Goal: Task Accomplishment & Management: Use online tool/utility

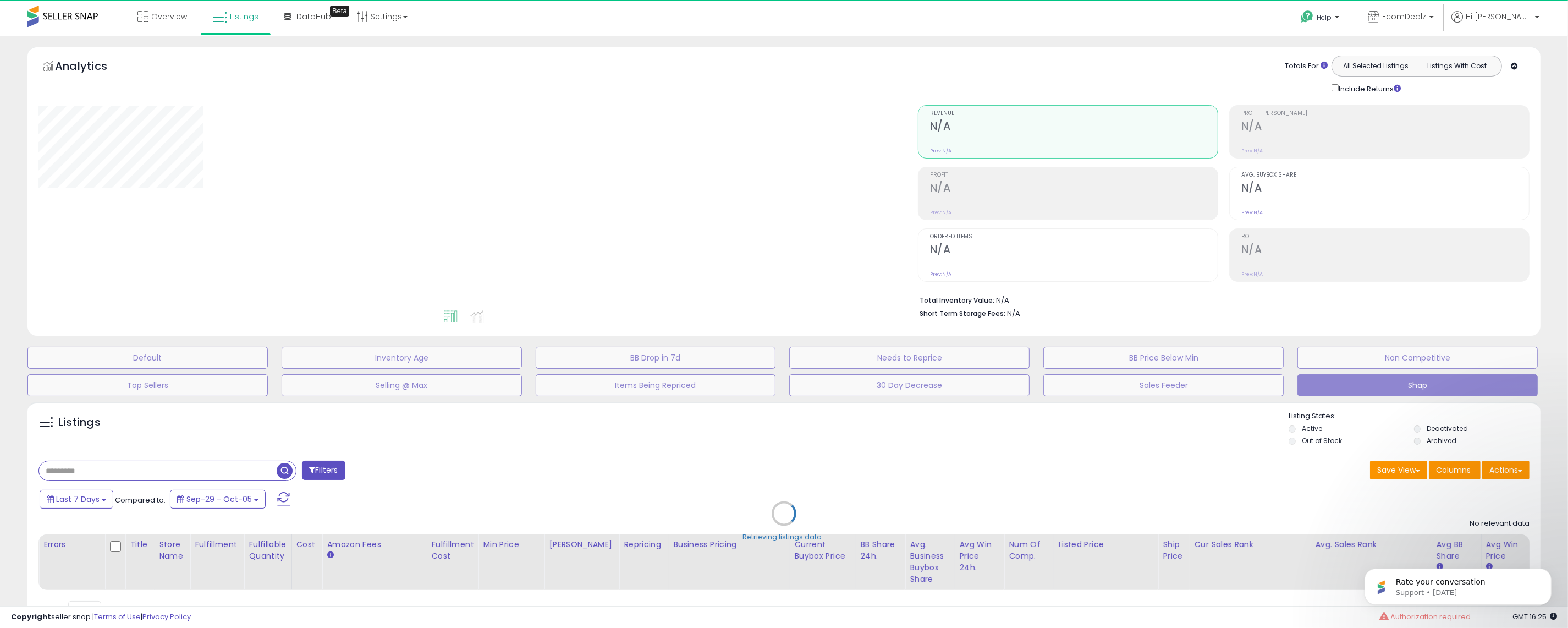
select select "**"
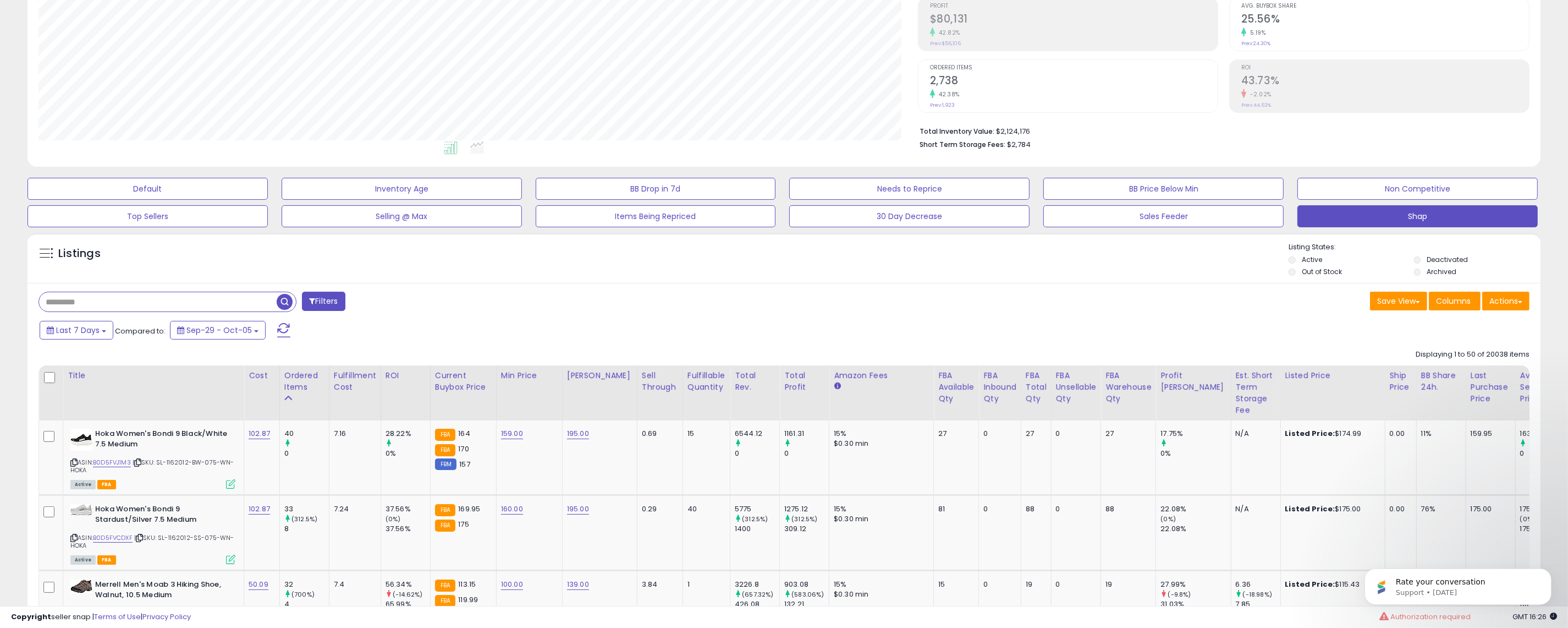
scroll to position [171, 0]
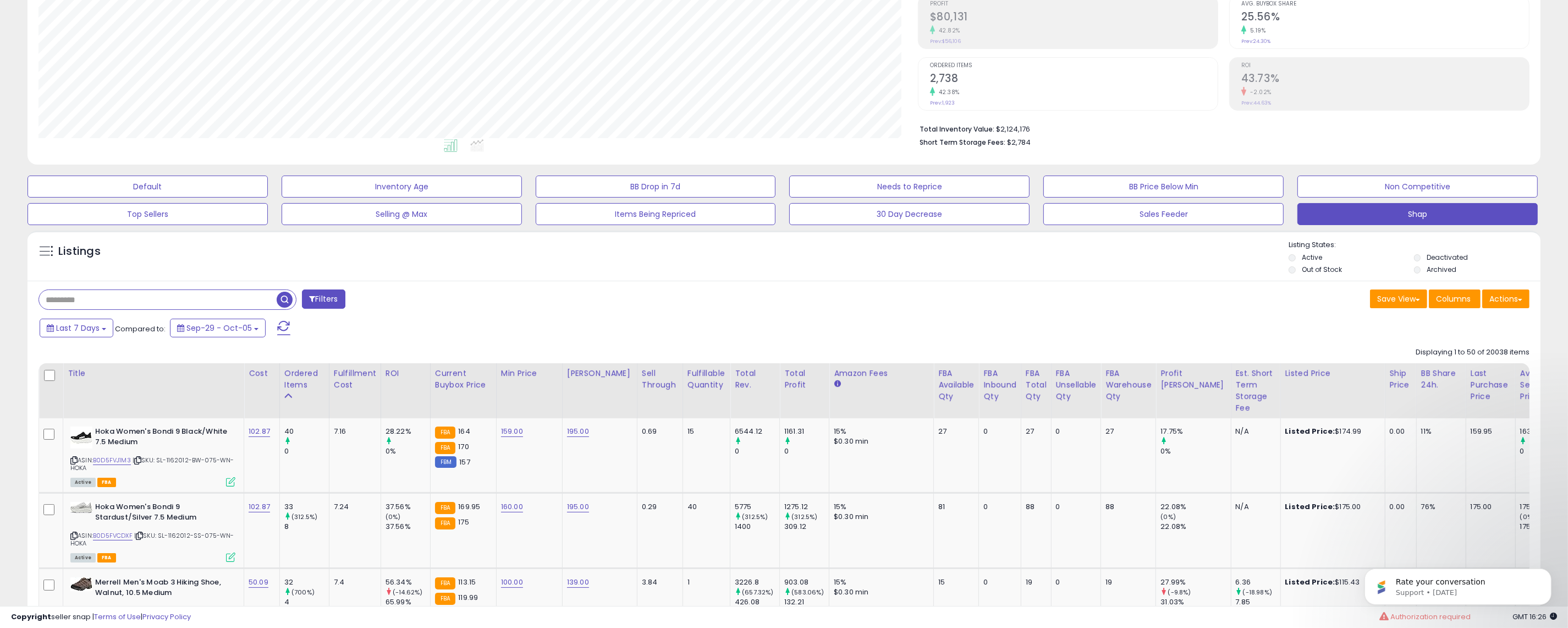
click at [125, 299] on input "text" at bounding box center [158, 299] width 238 height 19
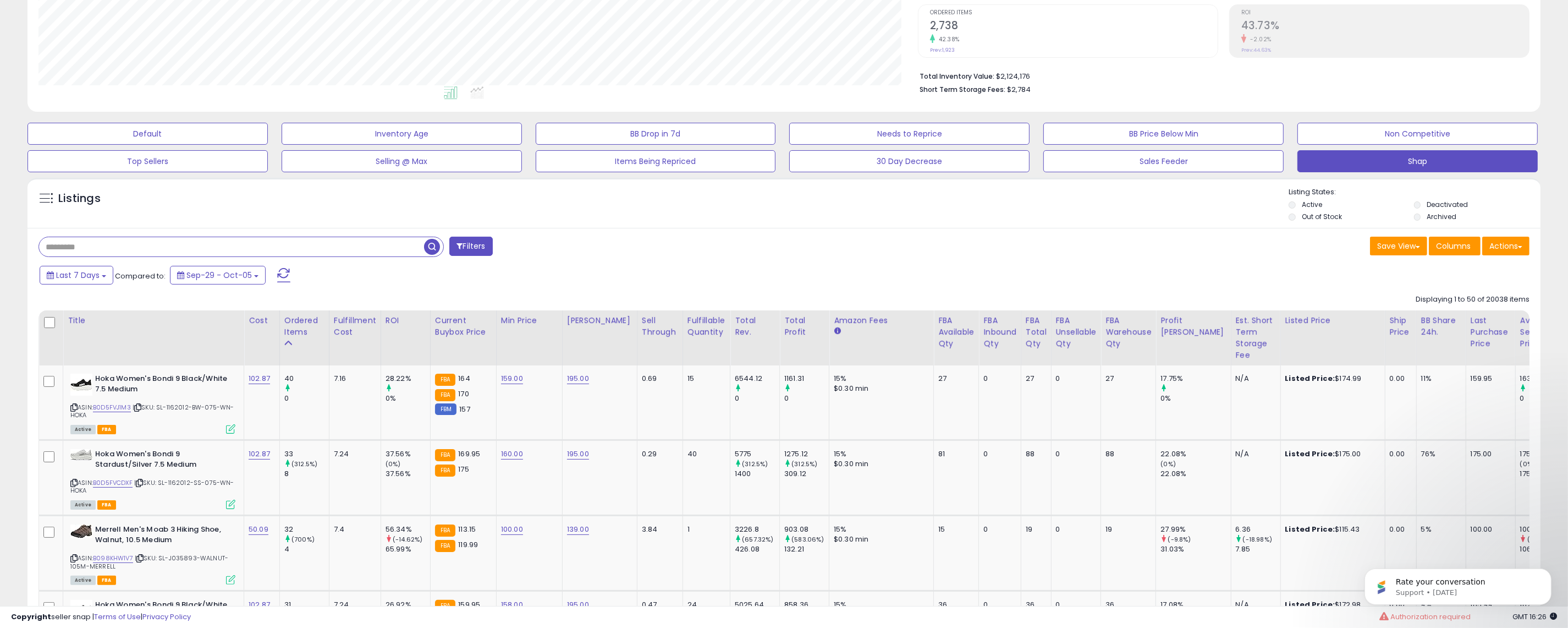
scroll to position [230, 0]
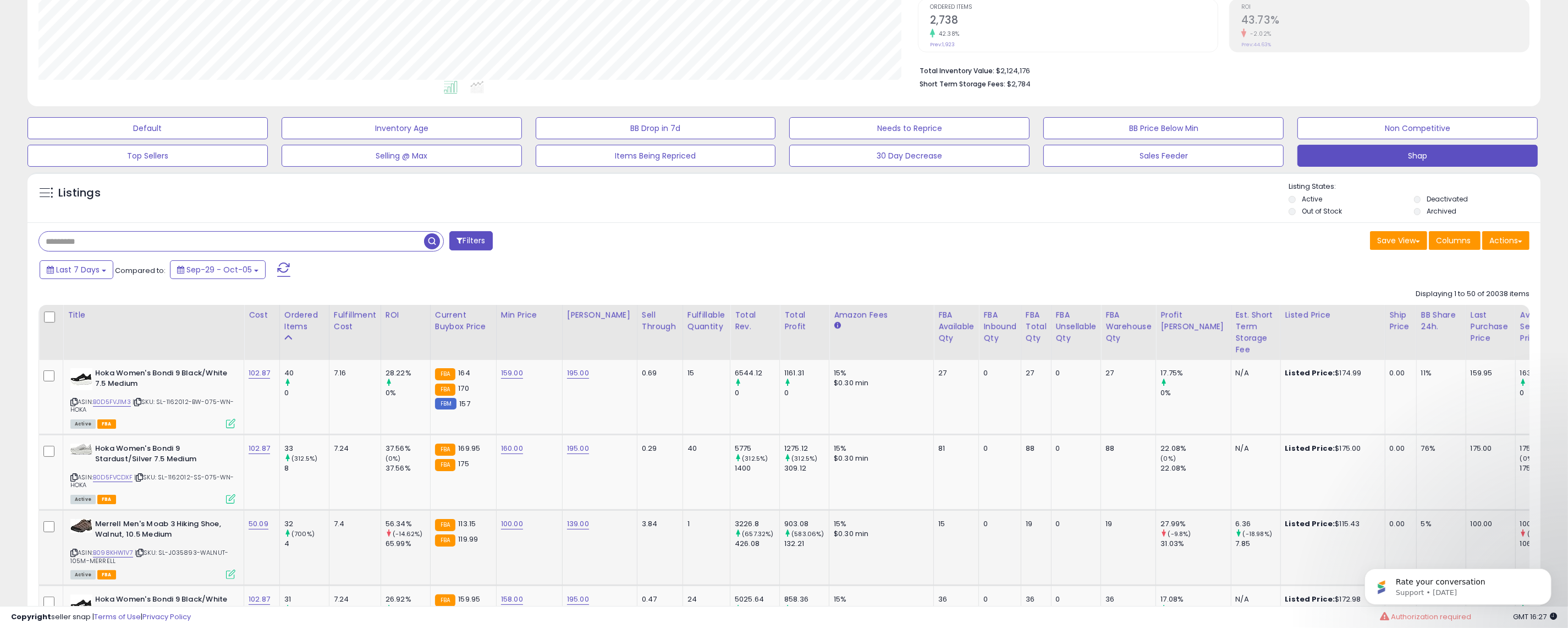
drag, startPoint x: 161, startPoint y: 552, endPoint x: 228, endPoint y: 562, distance: 67.7
click at [228, 562] on div "ASIN: B098KHW1V7 | SKU: SL-J035893-WALNUT-105M-MERRELL Active FBA" at bounding box center [153, 548] width 165 height 59
copy span "SL-J035893-WALNUT-105M-MERRELL"
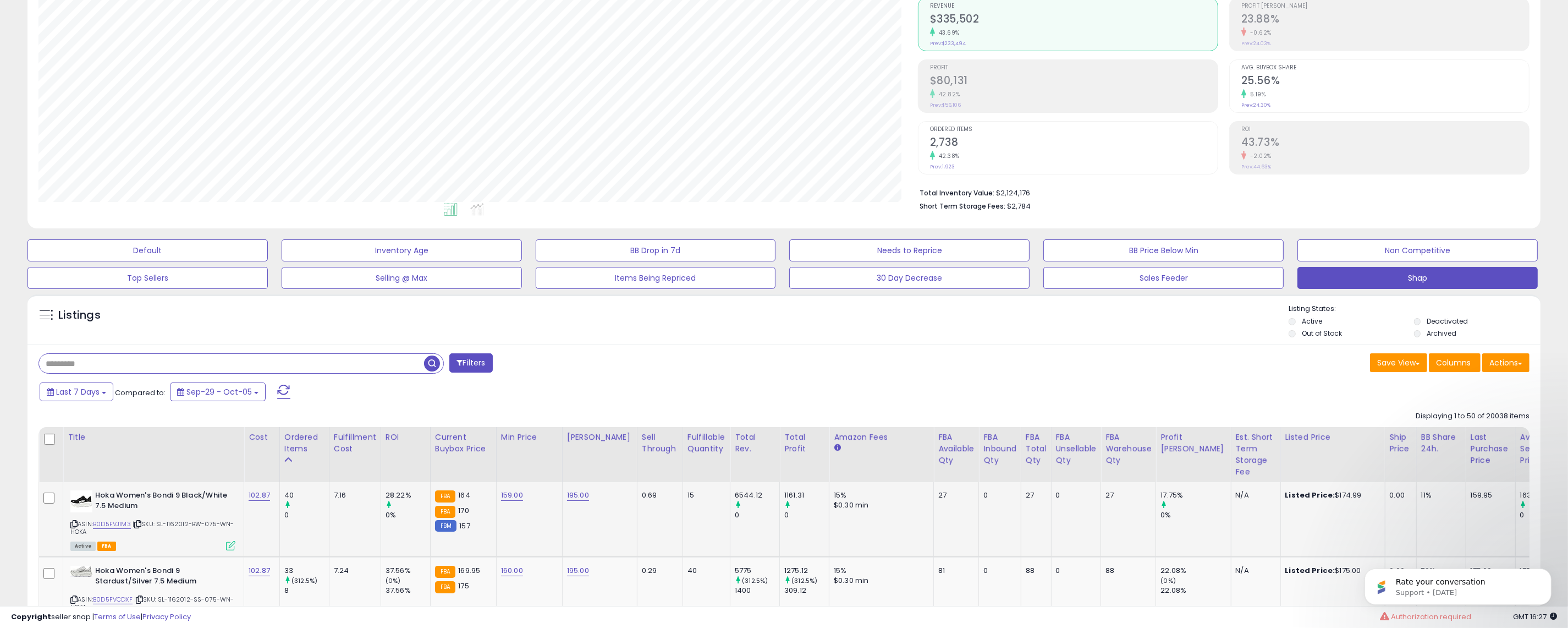
scroll to position [134, 0]
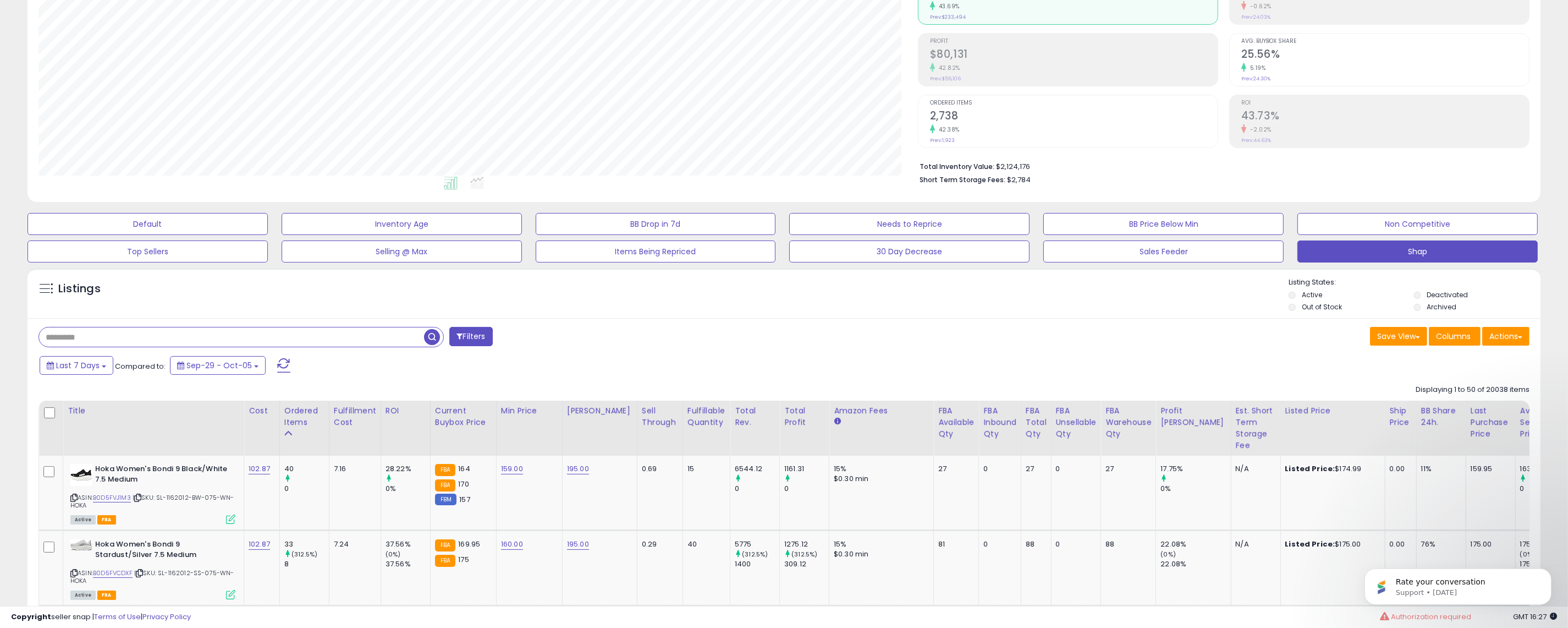
click at [160, 335] on input "text" at bounding box center [232, 336] width 385 height 19
type input "*****"
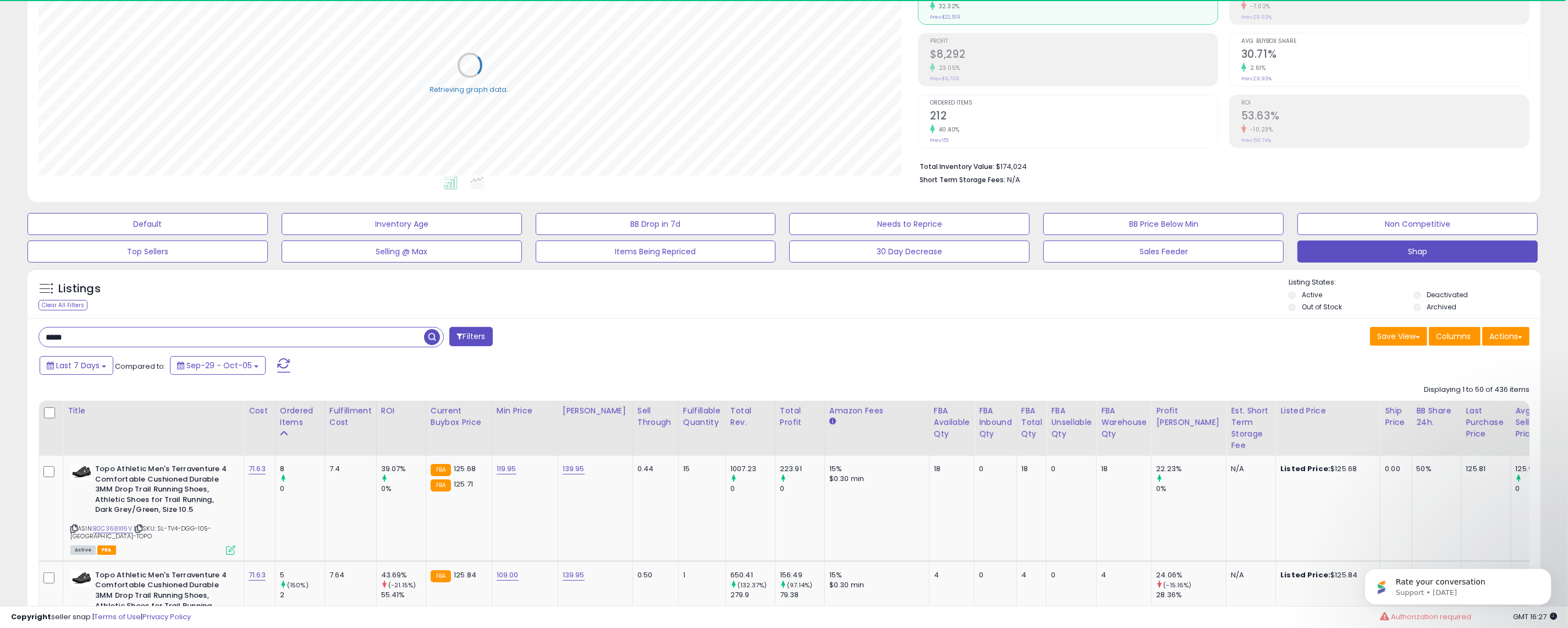
scroll to position [172, 0]
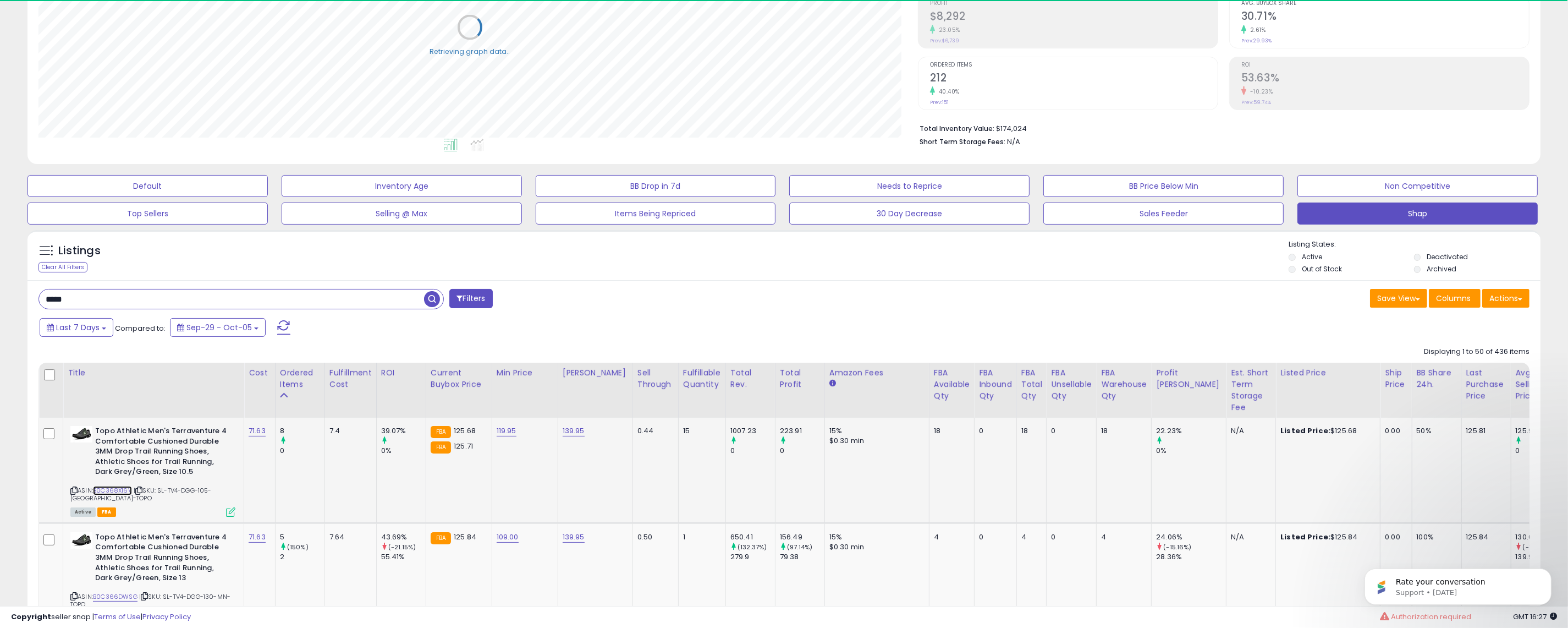
click at [111, 491] on link "B0C368X16V" at bounding box center [112, 490] width 39 height 9
